Goal: Information Seeking & Learning: Learn about a topic

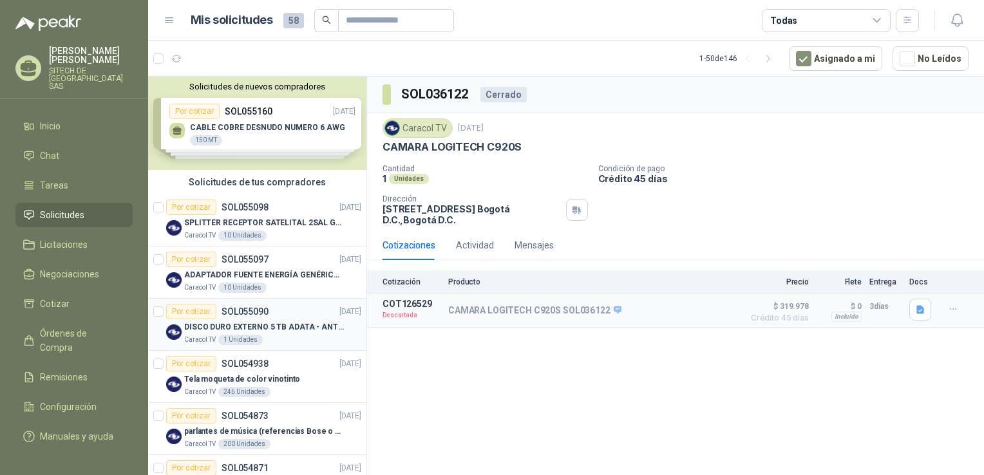
drag, startPoint x: 182, startPoint y: 218, endPoint x: 320, endPoint y: 325, distance: 175.0
drag, startPoint x: 267, startPoint y: 272, endPoint x: 448, endPoint y: 377, distance: 210.1
drag, startPoint x: 326, startPoint y: 213, endPoint x: 357, endPoint y: 140, distance: 79.1
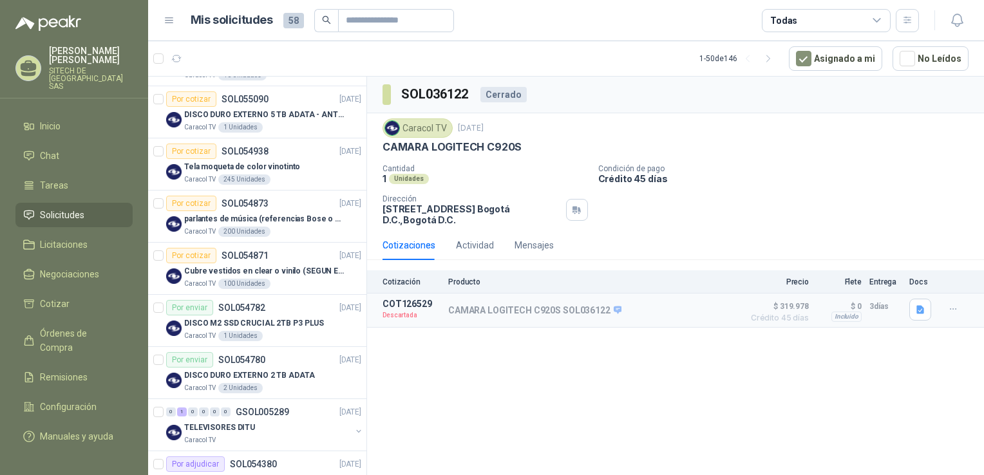
scroll to position [203, 0]
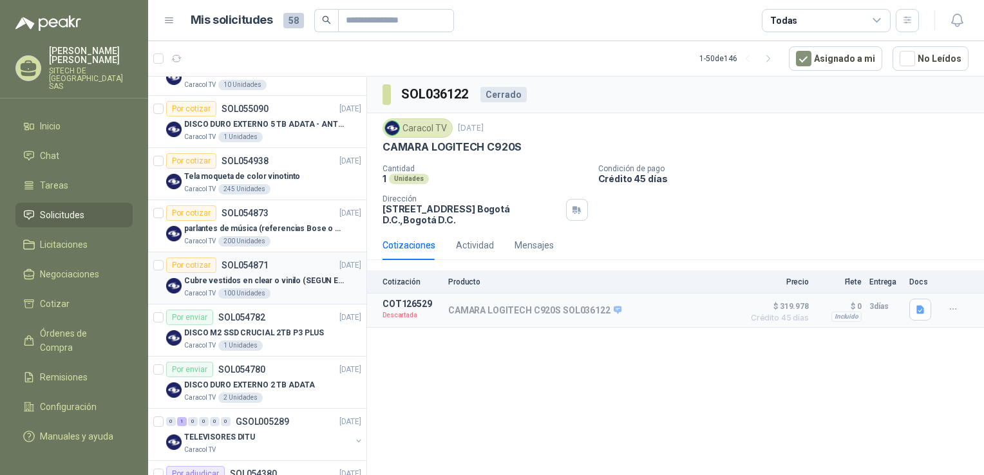
click at [263, 291] on div "100 Unidades" at bounding box center [244, 294] width 52 height 10
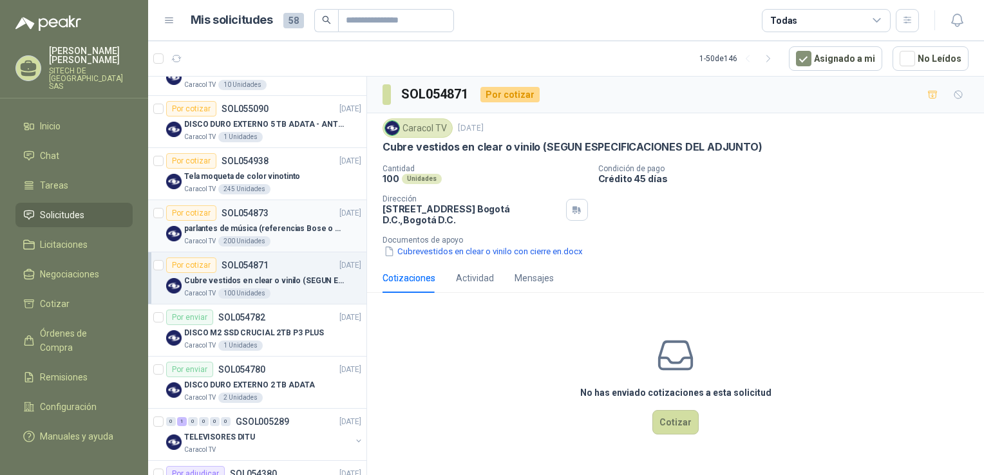
click at [254, 221] on div "parlantes de música (referencias Bose o Alexa) CON MARCACION 1 LOGO (Mas datos …" at bounding box center [272, 228] width 177 height 15
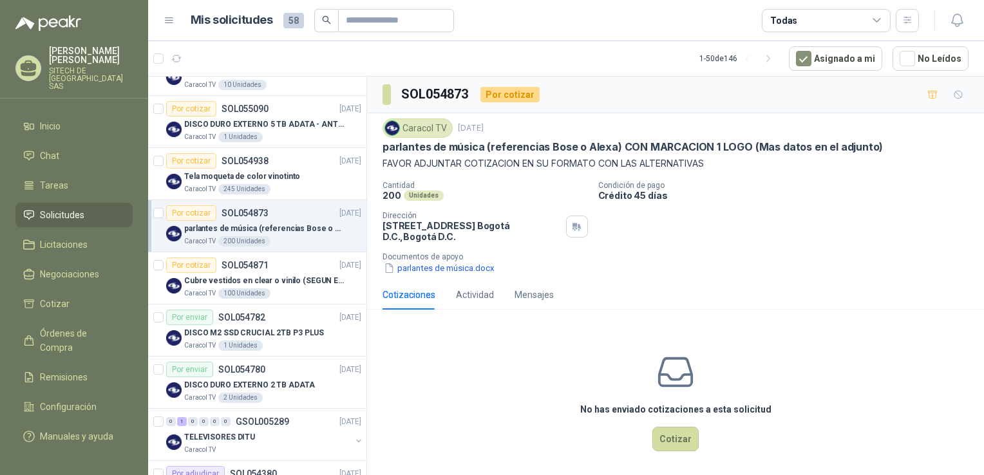
click at [724, 144] on p "parlantes de música (referencias Bose o Alexa) CON MARCACION 1 LOGO (Mas datos …" at bounding box center [633, 147] width 501 height 14
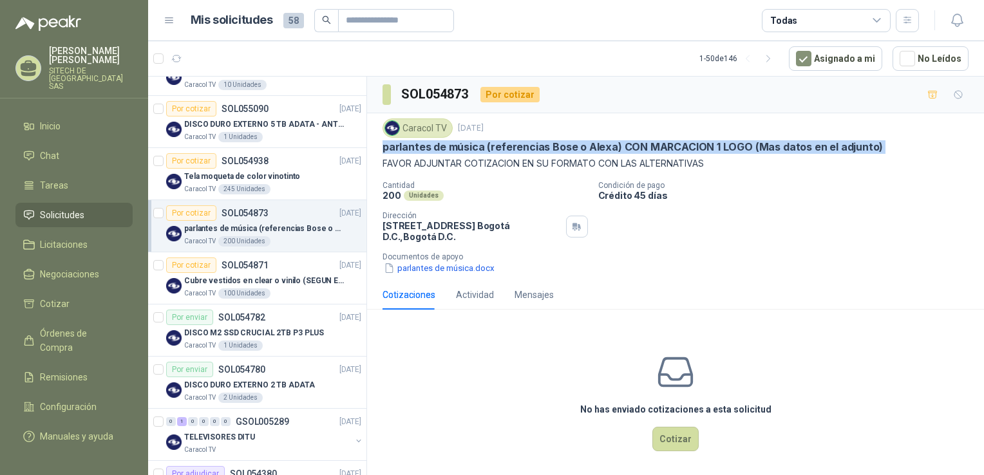
click at [724, 144] on p "parlantes de música (referencias Bose o Alexa) CON MARCACION 1 LOGO (Mas datos …" at bounding box center [633, 147] width 501 height 14
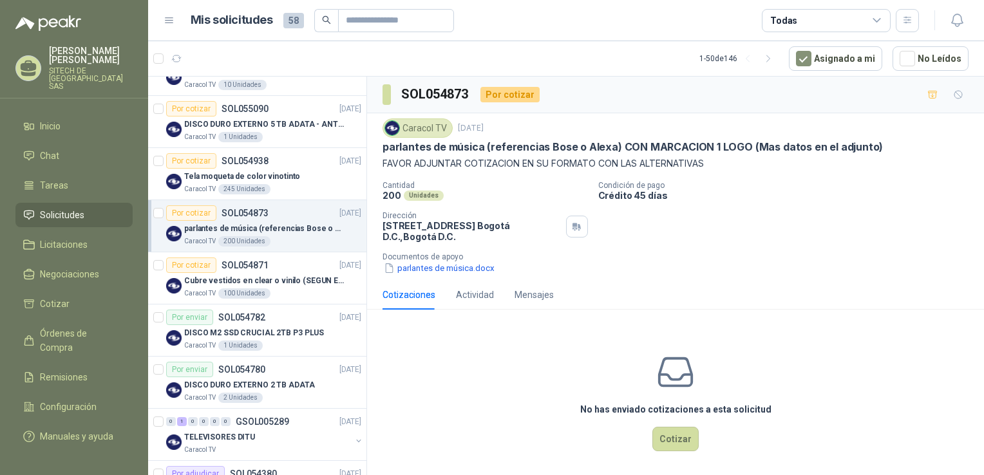
click at [469, 159] on p "FAVOR ADJUNTAR COTIZACION EN SU FORMATO CON LAS ALTERNATIVAS" at bounding box center [676, 164] width 586 height 14
click at [437, 272] on button "parlantes de música.docx" at bounding box center [439, 269] width 113 height 14
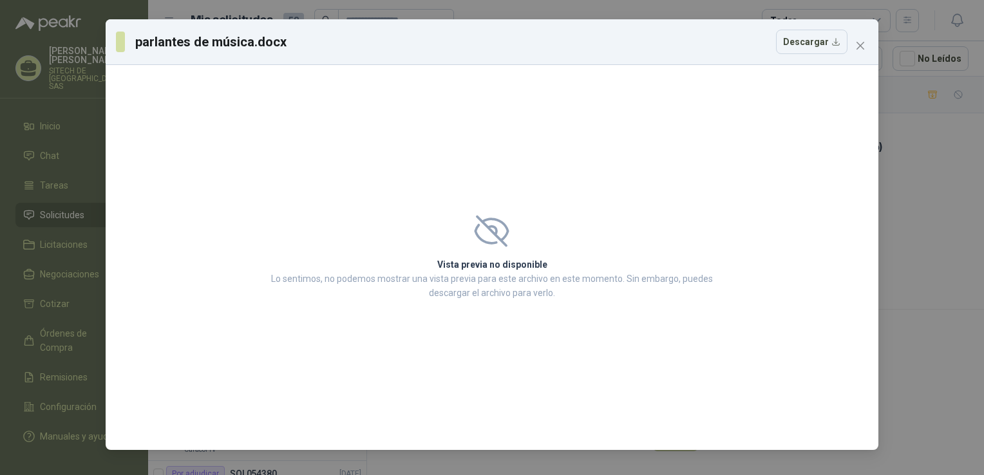
click at [461, 268] on h2 "Vista previa no disponible" at bounding box center [492, 265] width 450 height 14
click at [797, 45] on button "Descargar" at bounding box center [812, 42] width 72 height 24
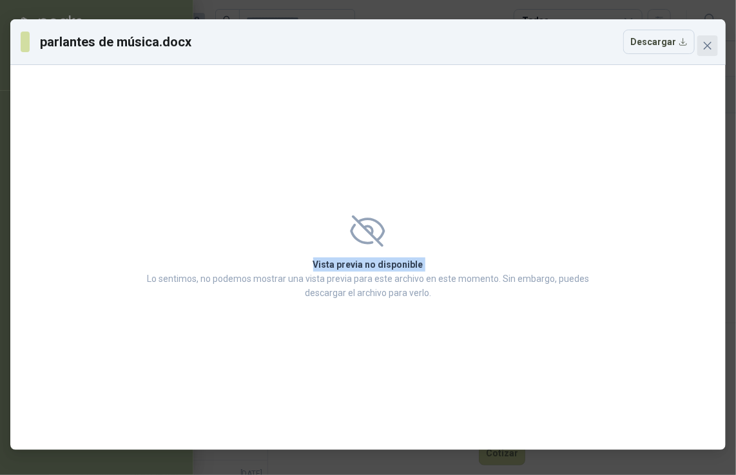
click at [702, 50] on span "Close" at bounding box center [707, 46] width 21 height 10
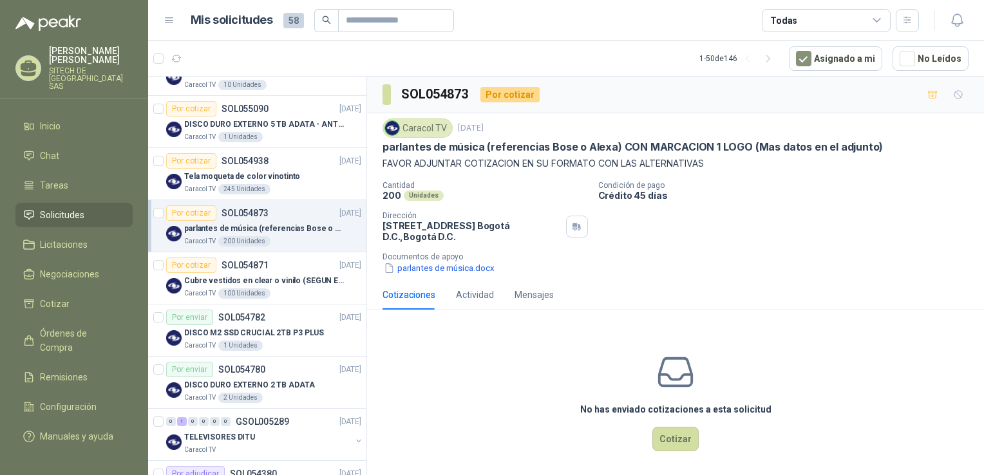
click at [205, 219] on div "Por cotizar" at bounding box center [191, 212] width 50 height 15
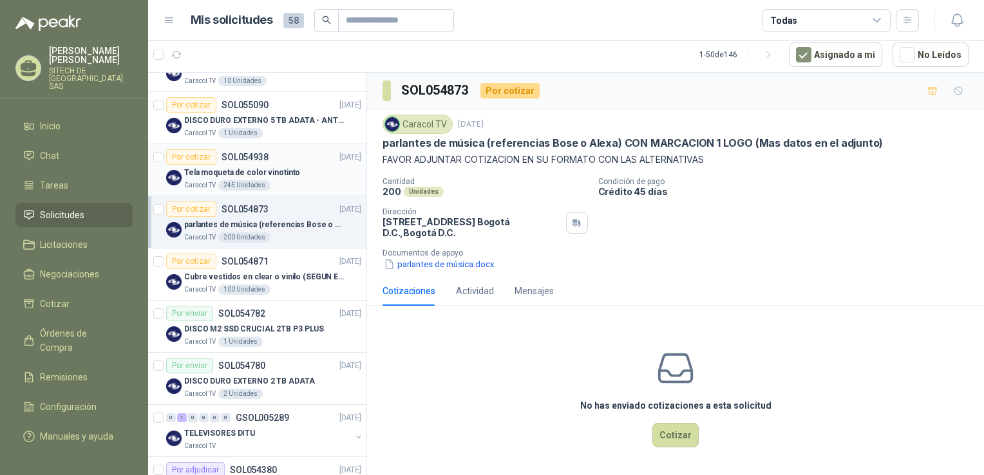
click at [233, 181] on div "245 Unidades" at bounding box center [244, 185] width 52 height 10
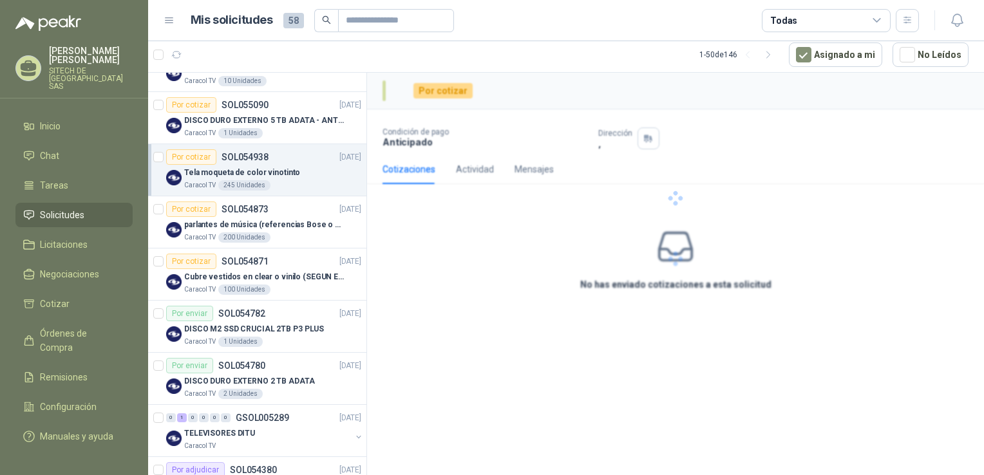
click at [232, 171] on p "Tela moqueta de color vinotinto" at bounding box center [242, 173] width 116 height 12
click at [237, 126] on div "DISCO DURO EXTERNO 5 TB ADATA - ANTIGOLPES" at bounding box center [272, 120] width 177 height 15
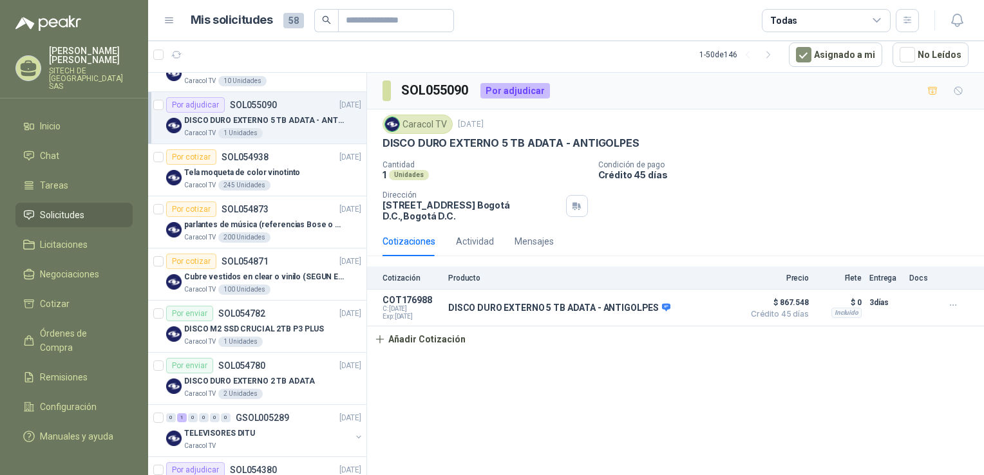
click at [454, 147] on p "DISCO DURO EXTERNO 5 TB ADATA - ANTIGOLPES" at bounding box center [511, 144] width 256 height 14
copy p "DISCO DURO EXTERNO 5 TB ADATA - ANTIGOLPES"
drag, startPoint x: 249, startPoint y: 263, endPoint x: 588, endPoint y: 172, distance: 350.8
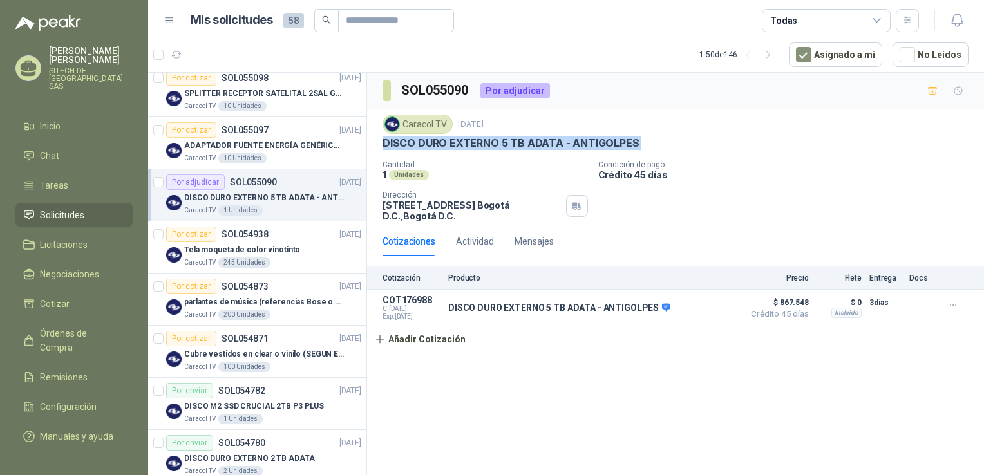
scroll to position [119, 0]
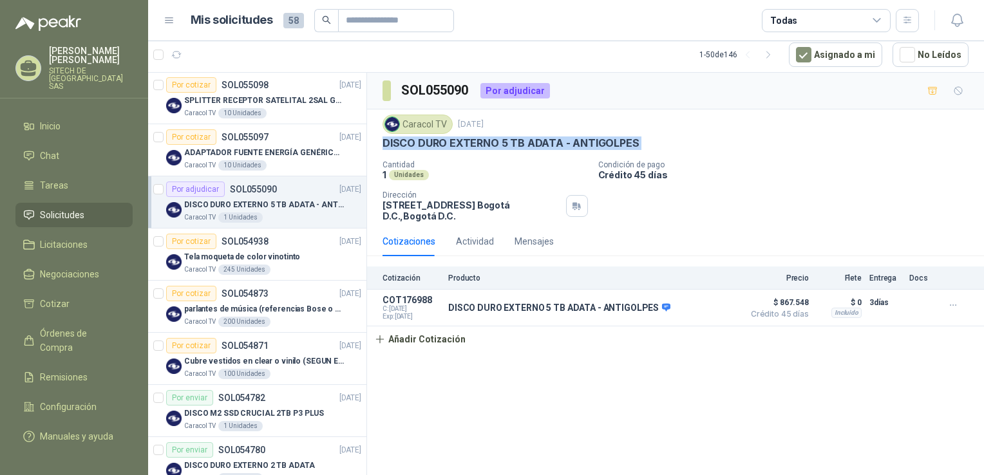
click at [262, 205] on p "DISCO DURO EXTERNO 5 TB ADATA - ANTIGOLPES" at bounding box center [264, 205] width 160 height 12
click at [254, 137] on p "SOL055097" at bounding box center [245, 137] width 47 height 9
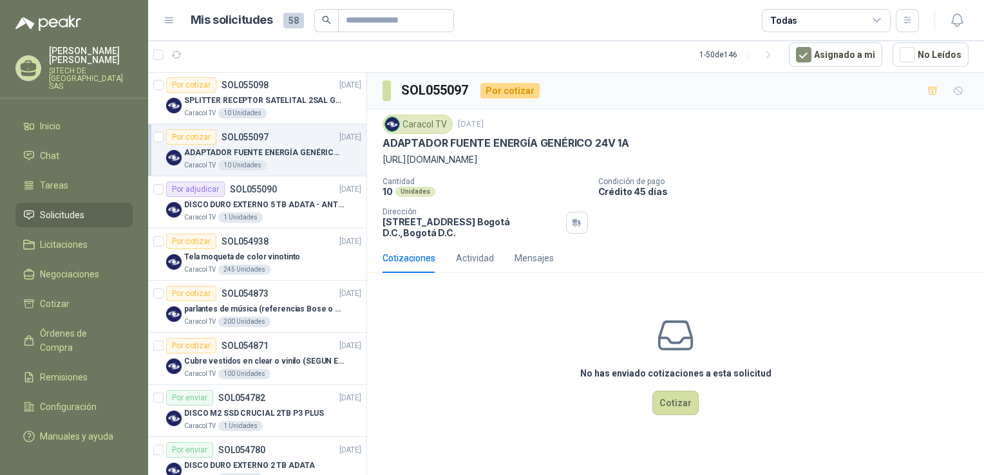
click at [551, 143] on p "ADAPTADOR FUENTE ENERGÍA GENÉRICO 24V 1A" at bounding box center [506, 144] width 247 height 14
click at [231, 109] on div "10 Unidades" at bounding box center [242, 113] width 48 height 10
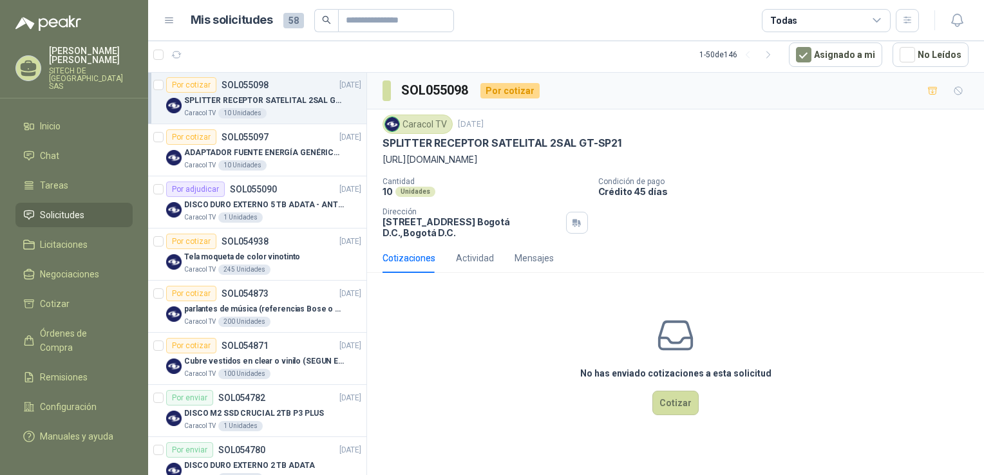
click at [552, 148] on p "SPLITTER RECEPTOR SATELITAL 2SAL GT-SP21" at bounding box center [502, 144] width 239 height 14
drag, startPoint x: 552, startPoint y: 148, endPoint x: 466, endPoint y: 157, distance: 86.9
click at [466, 157] on p "[URL][DOMAIN_NAME]" at bounding box center [676, 160] width 586 height 14
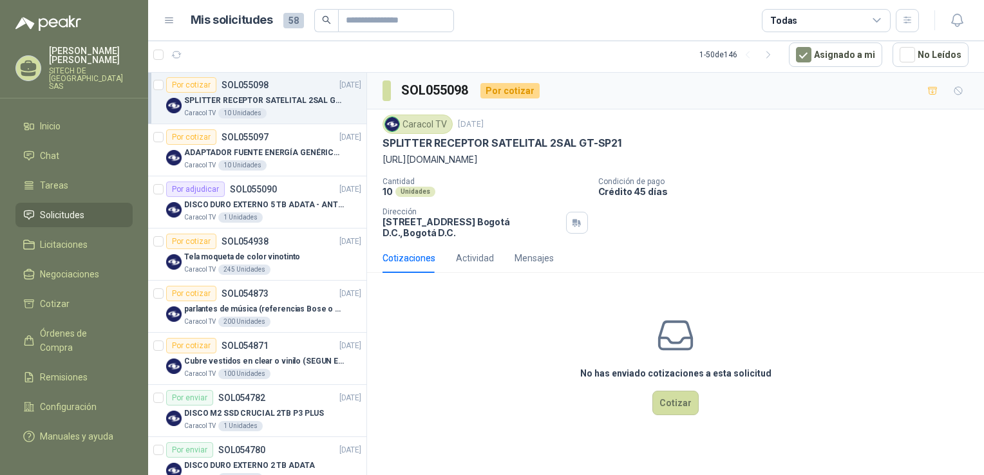
click at [466, 157] on p "[URL][DOMAIN_NAME]" at bounding box center [676, 160] width 586 height 14
copy p "[URL][DOMAIN_NAME]"
drag, startPoint x: 240, startPoint y: 284, endPoint x: 278, endPoint y: 90, distance: 198.3
drag, startPoint x: 256, startPoint y: 200, endPoint x: 269, endPoint y: 81, distance: 119.9
